Goal: Browse casually

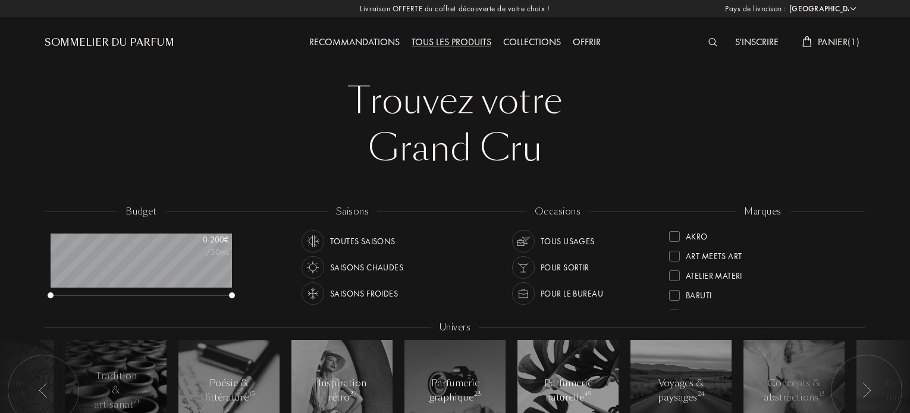
select select "FR"
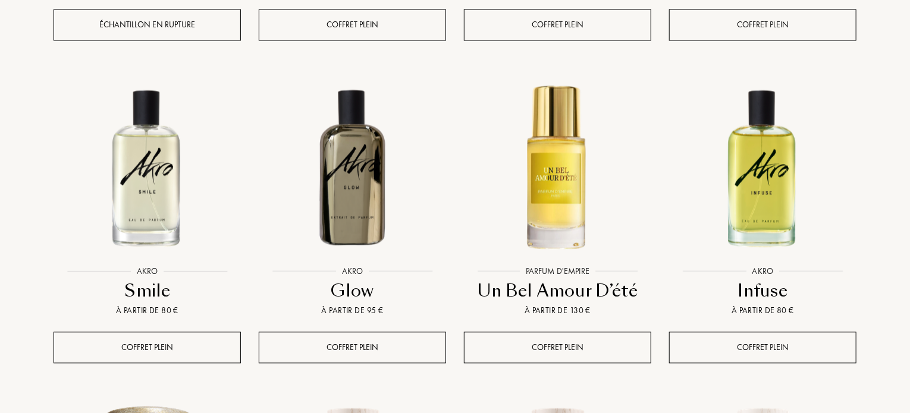
scroll to position [59, 181]
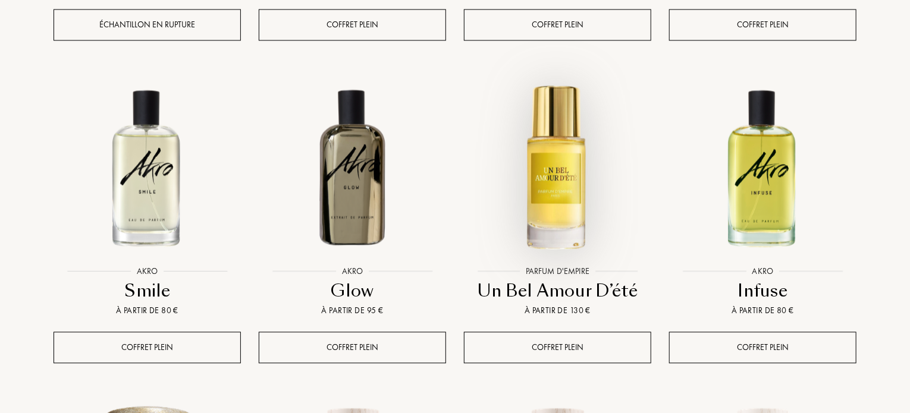
click at [564, 149] on img at bounding box center [557, 166] width 185 height 185
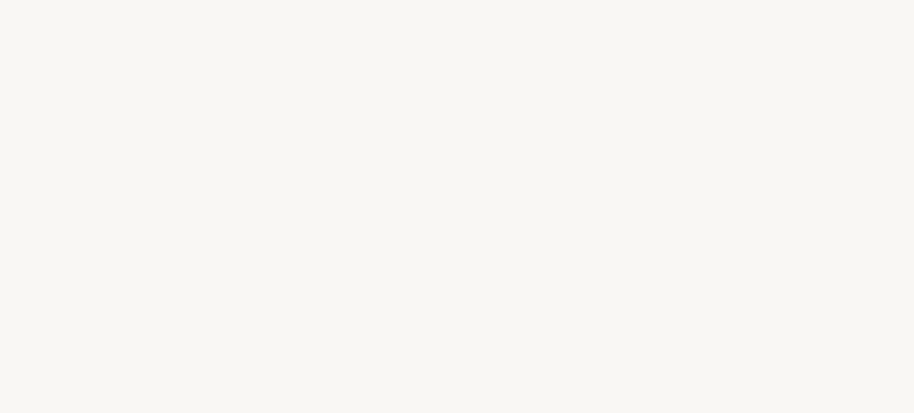
select select "FR"
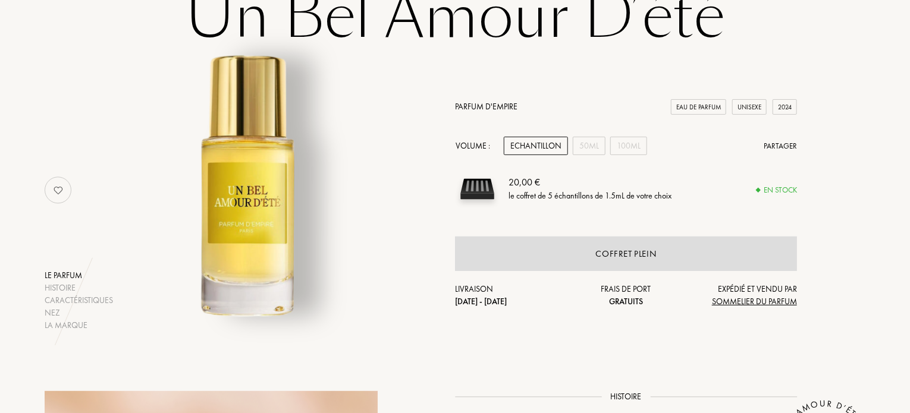
scroll to position [92, 0]
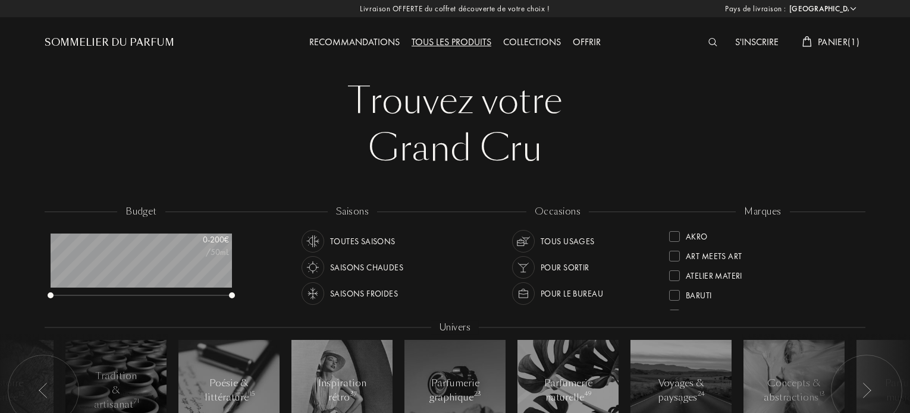
select select "FR"
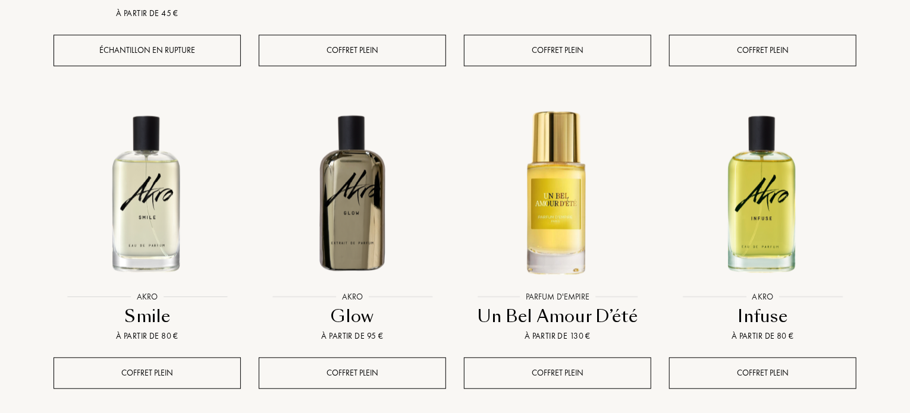
scroll to position [1348, 0]
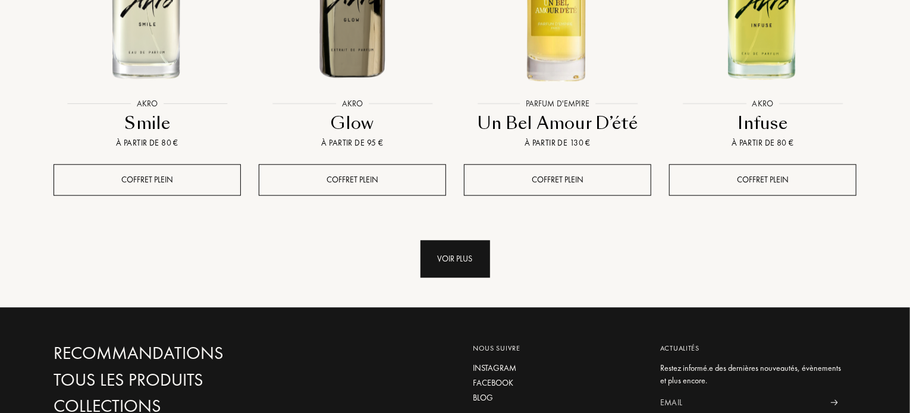
click at [447, 240] on div "Voir plus" at bounding box center [456, 258] width 70 height 37
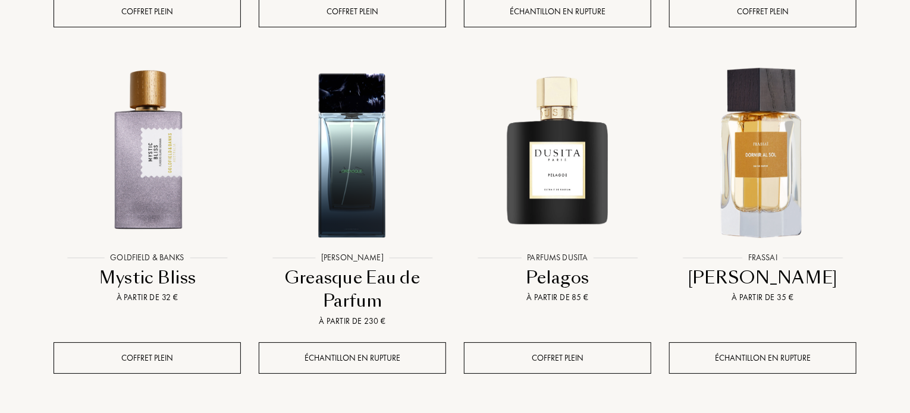
scroll to position [2214, 0]
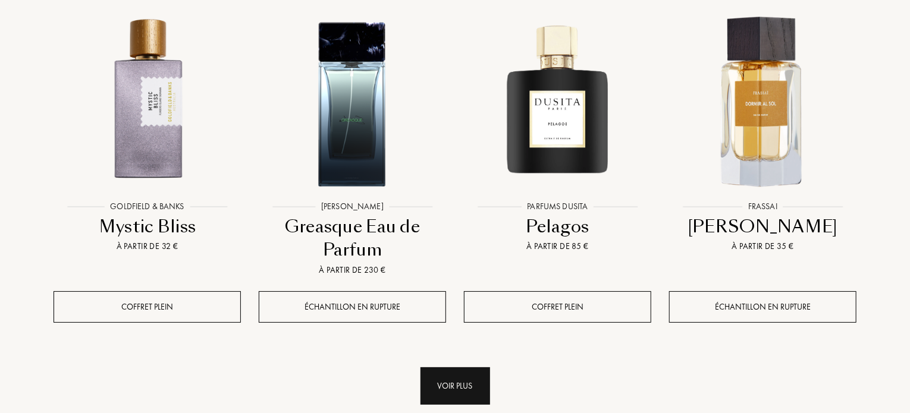
click at [452, 368] on div "Voir plus" at bounding box center [456, 386] width 70 height 37
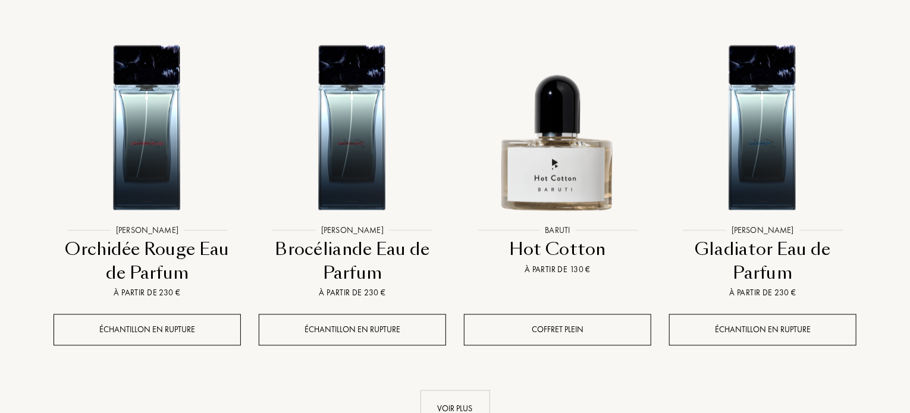
scroll to position [3262, 0]
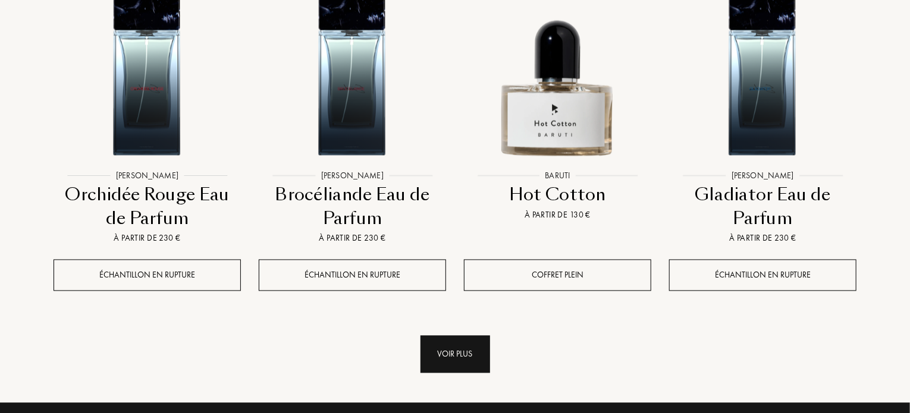
click at [452, 336] on div "Voir plus" at bounding box center [456, 354] width 70 height 37
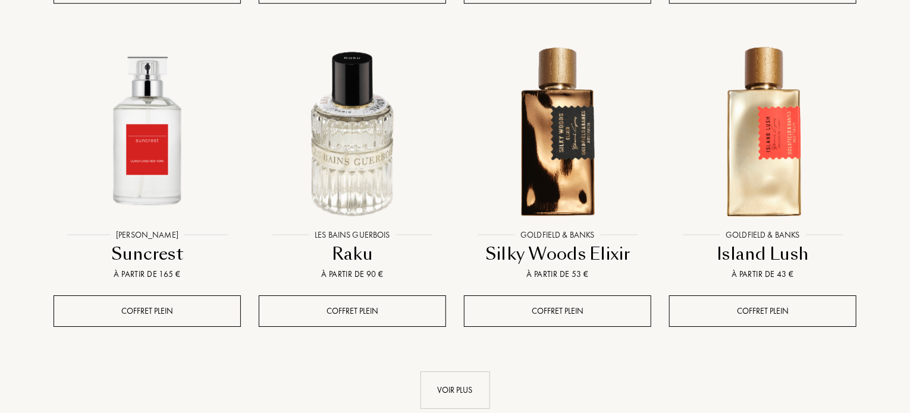
scroll to position [4225, 0]
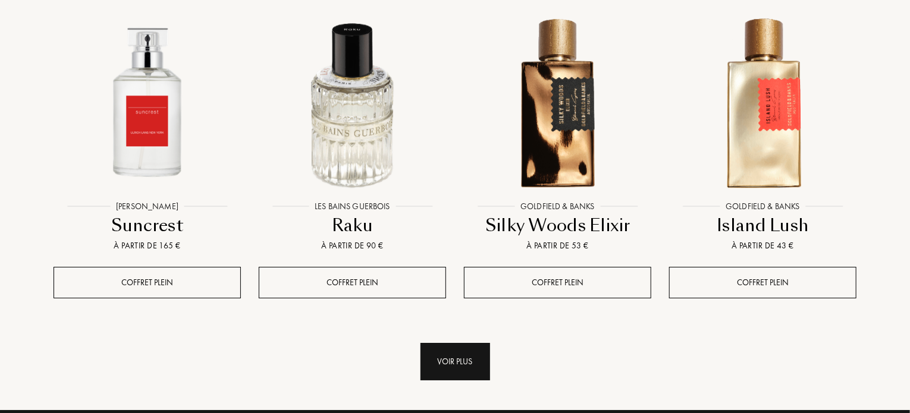
click at [449, 343] on div "Voir plus" at bounding box center [456, 361] width 70 height 37
